Goal: Check status

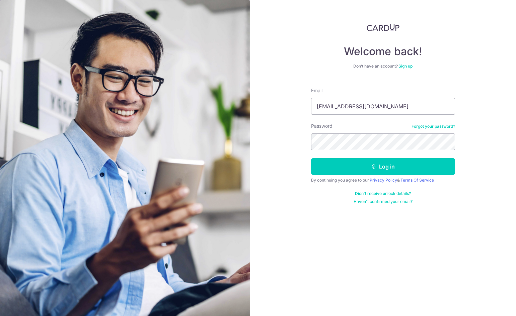
click at [311, 158] on button "Log in" at bounding box center [383, 166] width 144 height 17
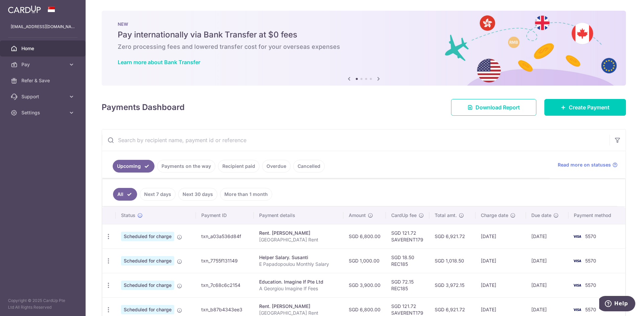
click at [191, 169] on link "Payments on the way" at bounding box center [186, 166] width 58 height 13
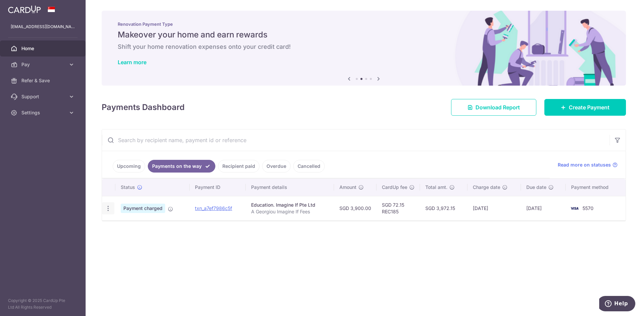
click at [107, 209] on icon "button" at bounding box center [108, 208] width 7 height 7
click at [139, 225] on span "PDF Receipt" at bounding box center [144, 227] width 46 height 7
